Goal: Information Seeking & Learning: Learn about a topic

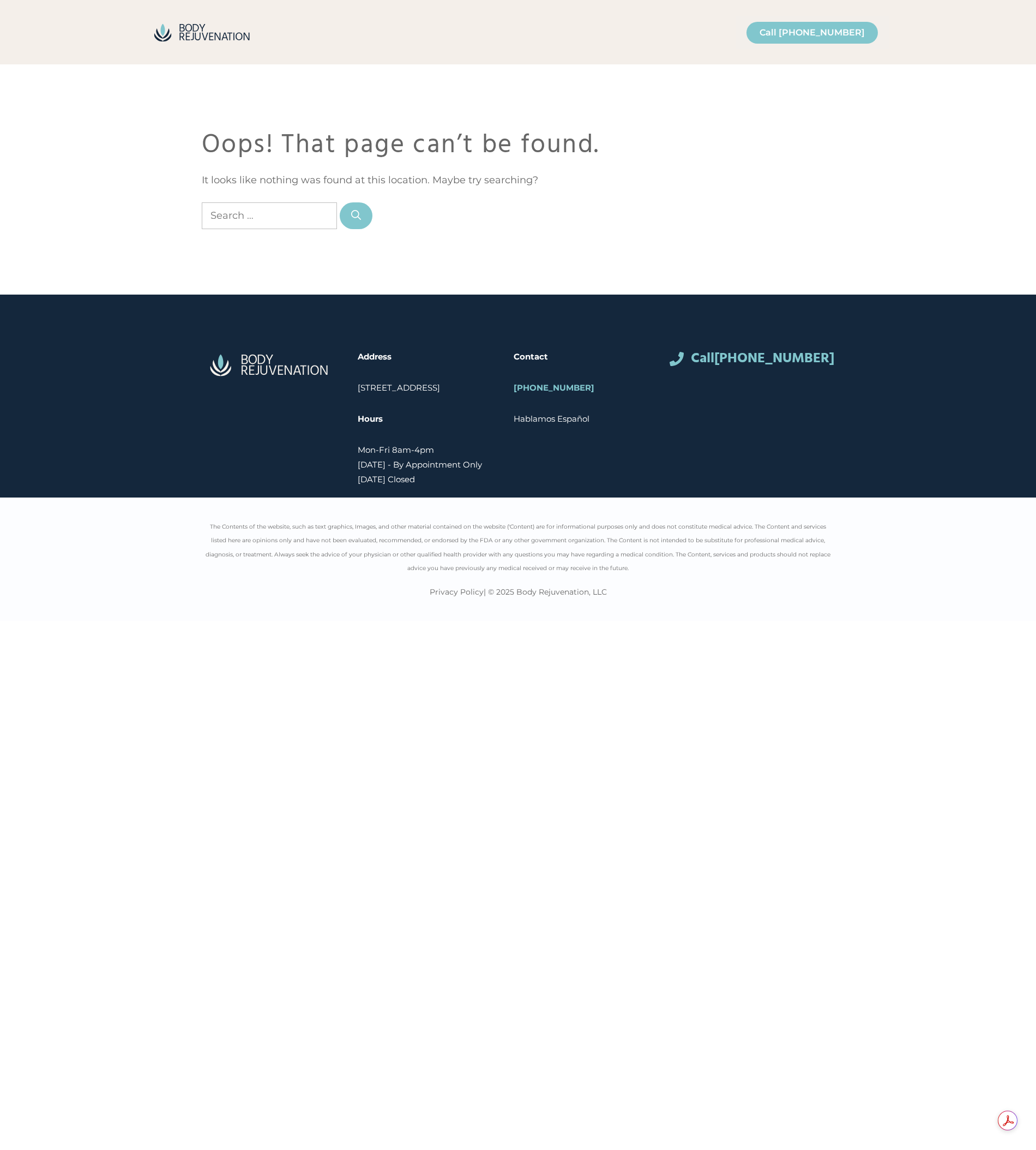
click at [278, 206] on input "Search for:" at bounding box center [269, 215] width 135 height 27
type input "ceo"
click at [340, 202] on button "Search" at bounding box center [356, 215] width 33 height 27
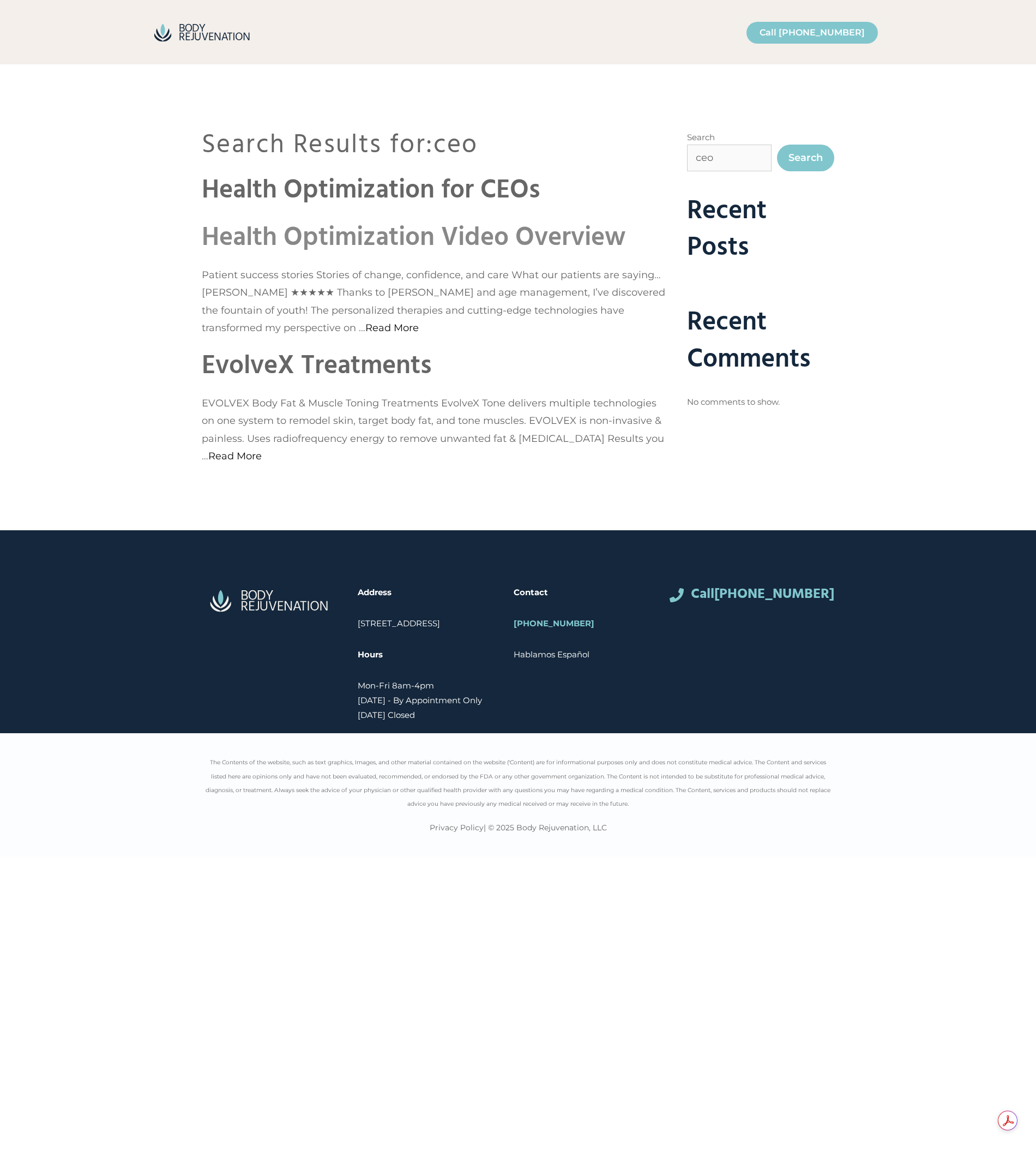
click at [353, 233] on link "Health Optimization Video Overview" at bounding box center [414, 238] width 424 height 42
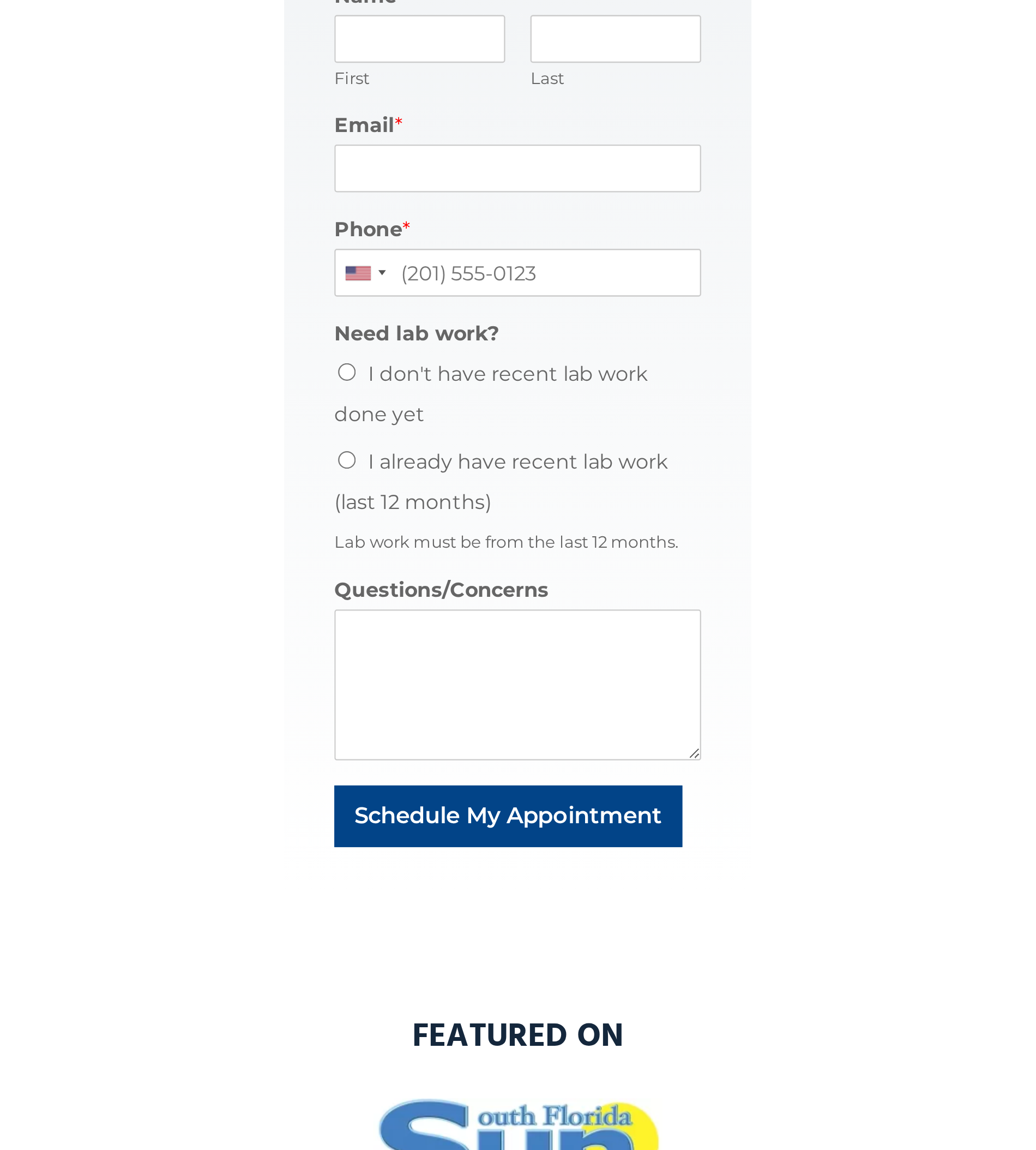
scroll to position [972, 0]
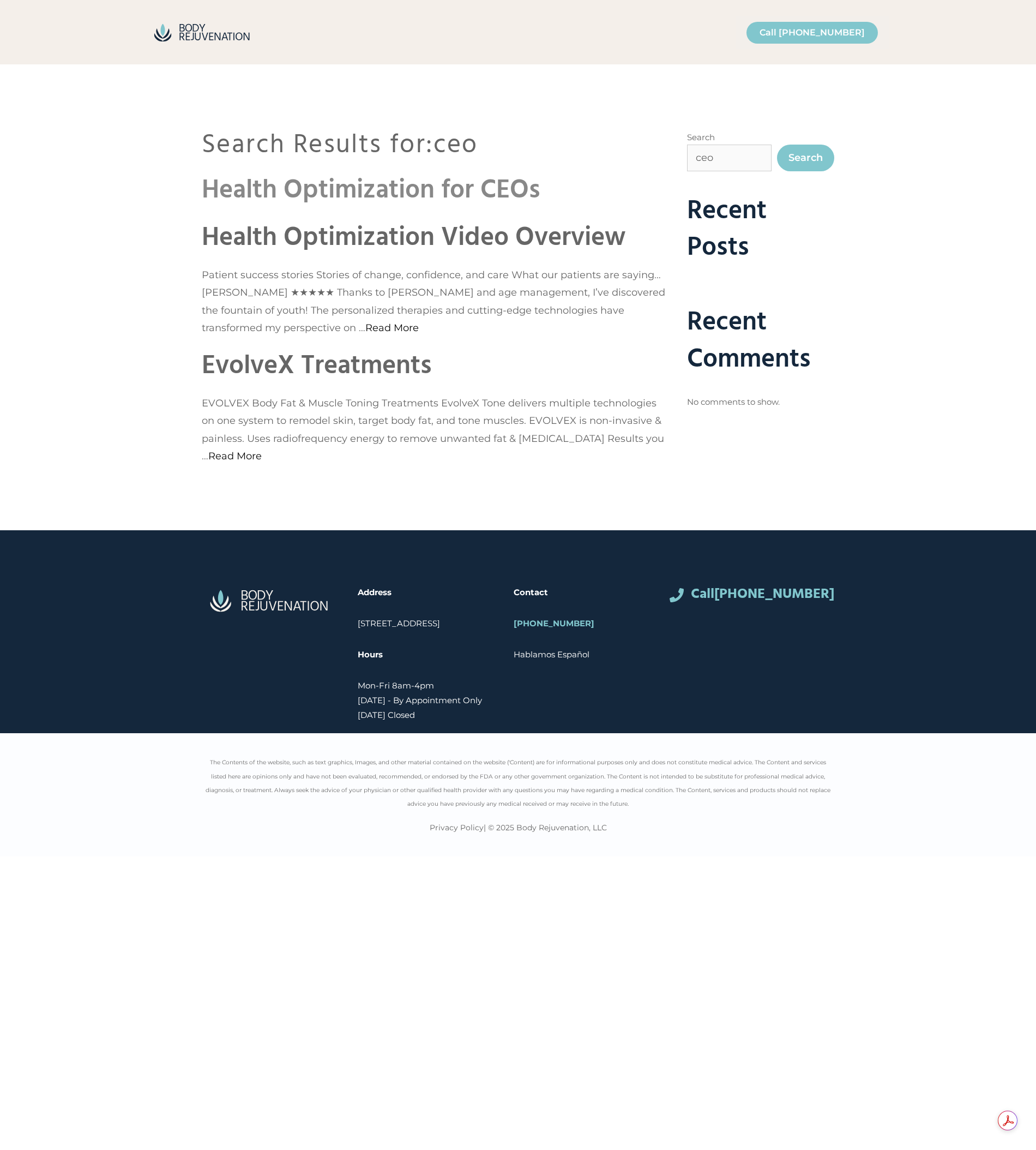
click at [311, 185] on link "Health Optimization for CEOs" at bounding box center [371, 191] width 339 height 42
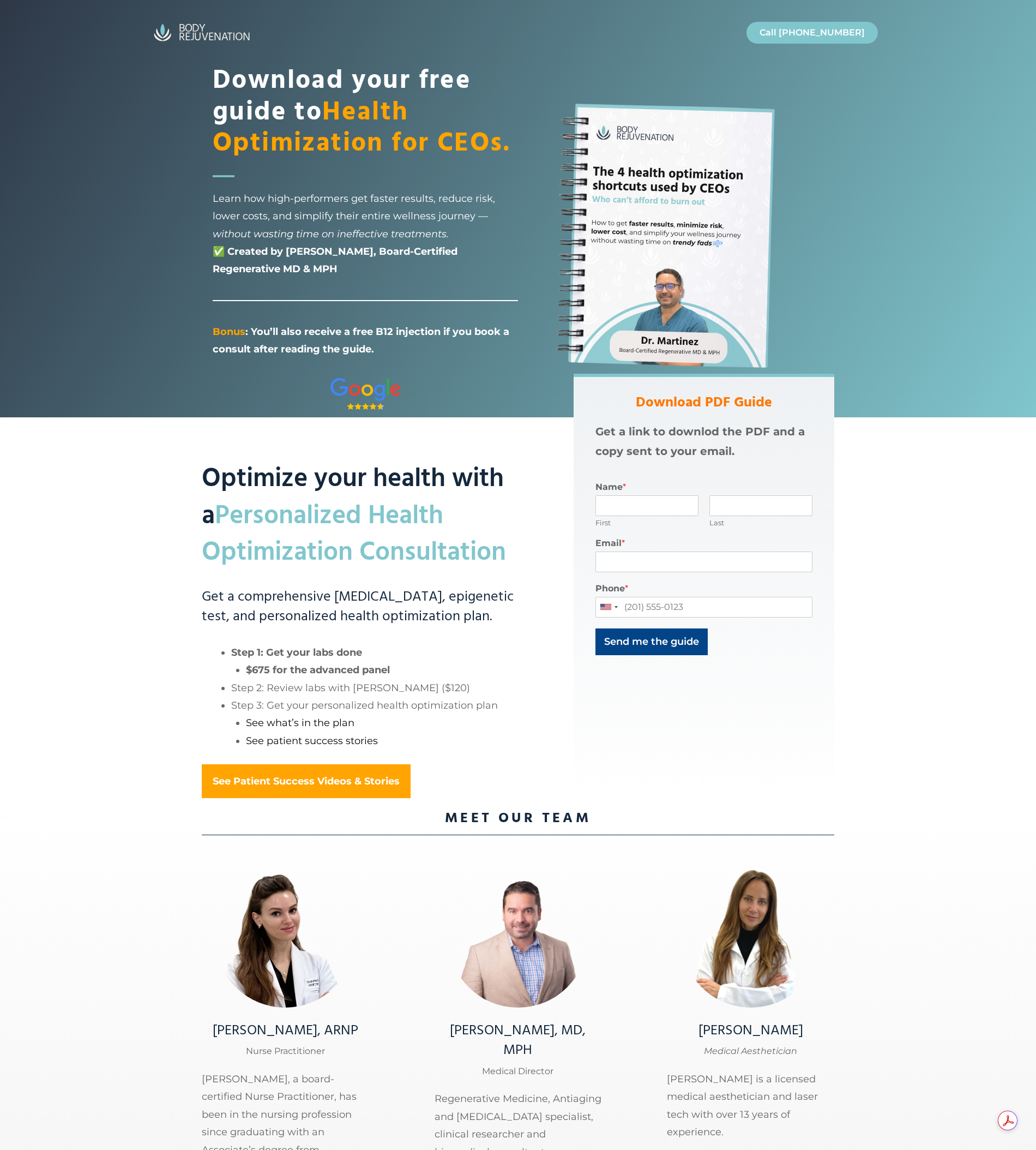
click at [178, 501] on div "Optimize your health with a Personalized Health Optimization Consultation Get a…" at bounding box center [344, 585] width 372 height 424
